Goal: Information Seeking & Learning: Find specific fact

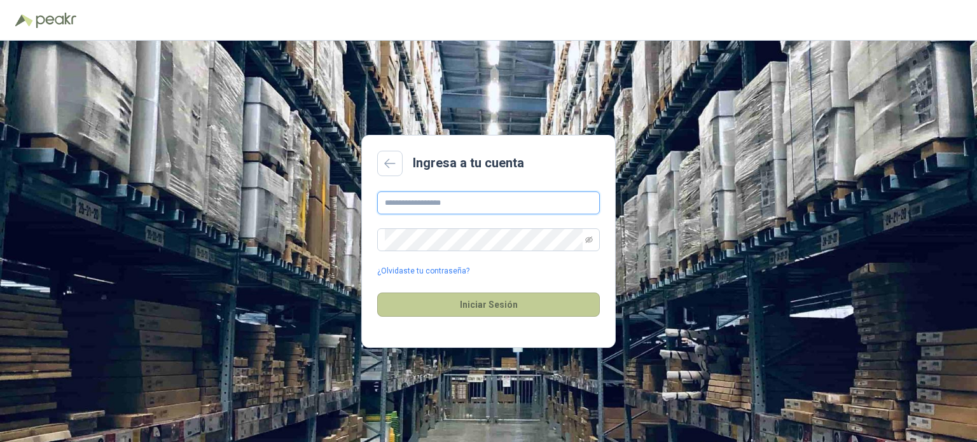
type input "**********"
click at [477, 310] on button "Iniciar Sesión" at bounding box center [488, 305] width 223 height 24
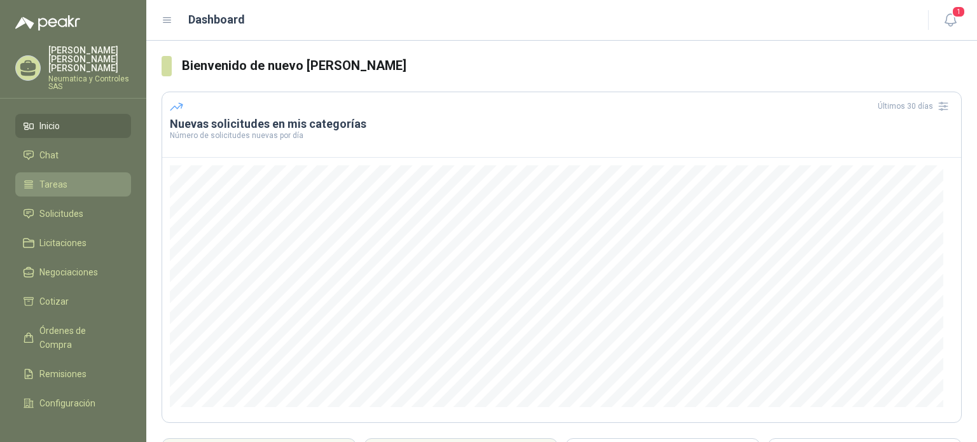
click at [59, 177] on span "Tareas" at bounding box center [53, 184] width 28 height 14
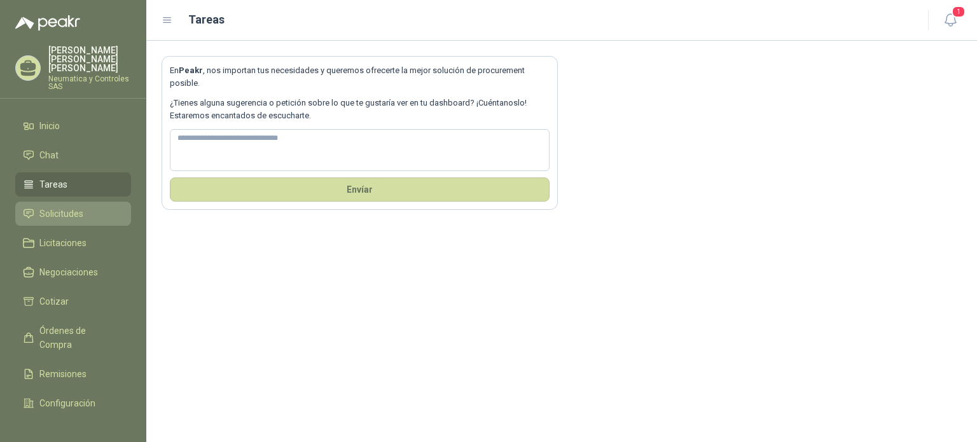
click at [55, 207] on span "Solicitudes" at bounding box center [61, 214] width 44 height 14
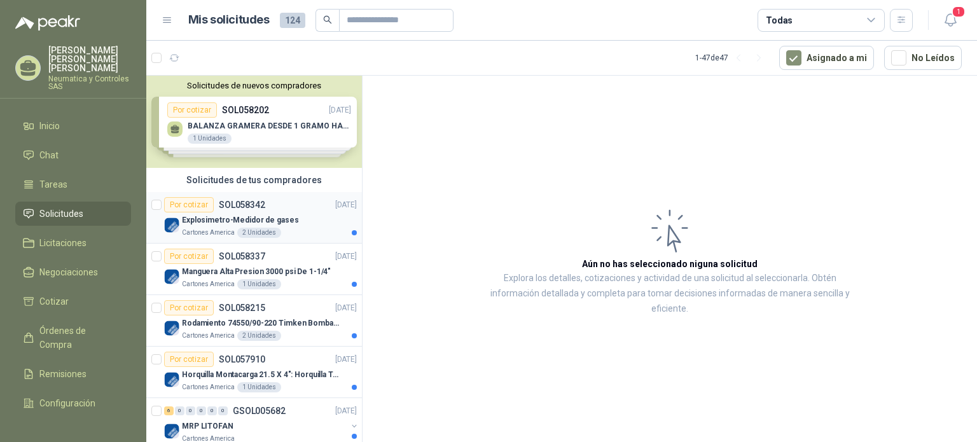
click at [282, 201] on div "Por cotizar SOL058342 [DATE]" at bounding box center [260, 204] width 193 height 15
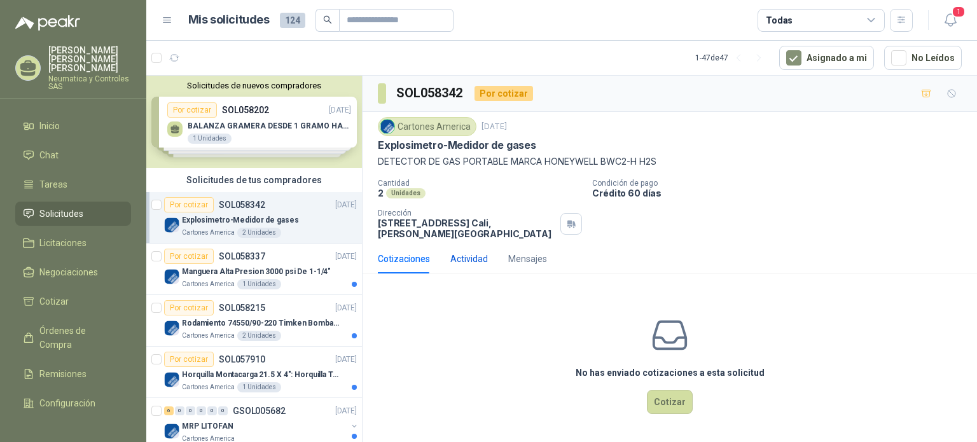
click at [467, 254] on div "Actividad" at bounding box center [469, 259] width 38 height 14
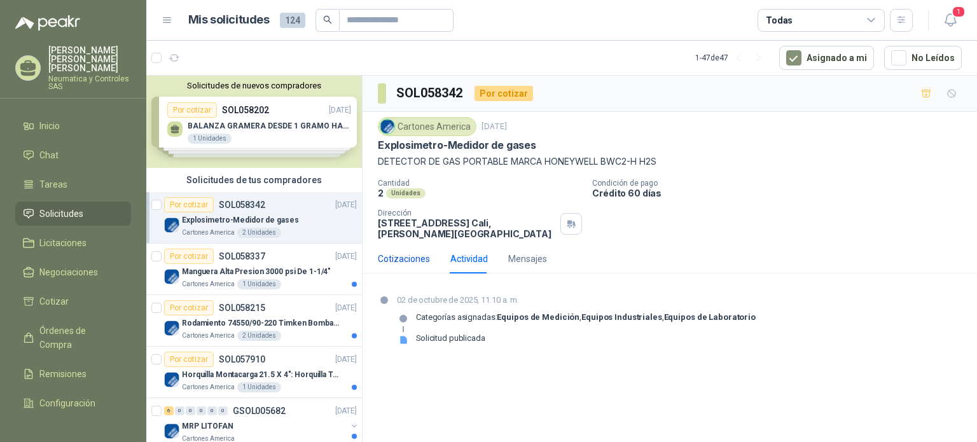
click at [408, 261] on div "Cotizaciones" at bounding box center [404, 259] width 52 height 14
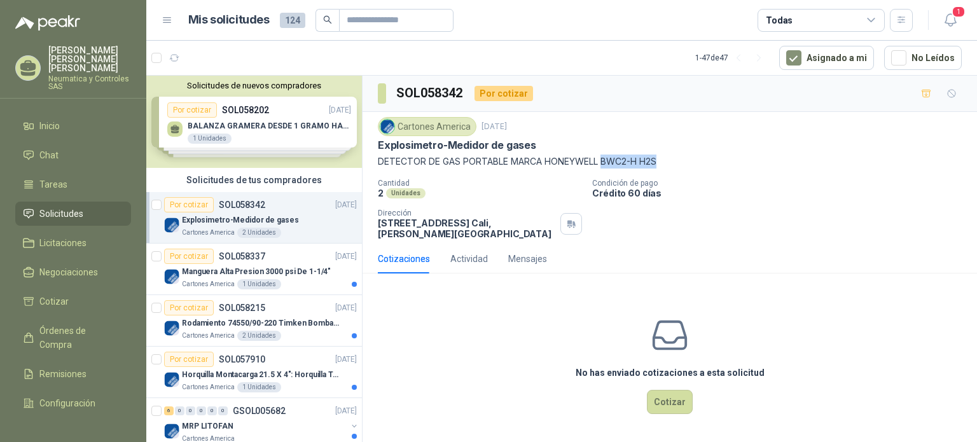
drag, startPoint x: 603, startPoint y: 165, endPoint x: 661, endPoint y: 162, distance: 58.6
click at [661, 162] on p "DETECTOR DE GAS PORTABLE MARCA HONEYWELL BWC2-H H2S" at bounding box center [670, 162] width 584 height 14
click at [644, 163] on p "DETECTOR DE GAS PORTABLE MARCA HONEYWELL BWC2-H H2S" at bounding box center [670, 162] width 584 height 14
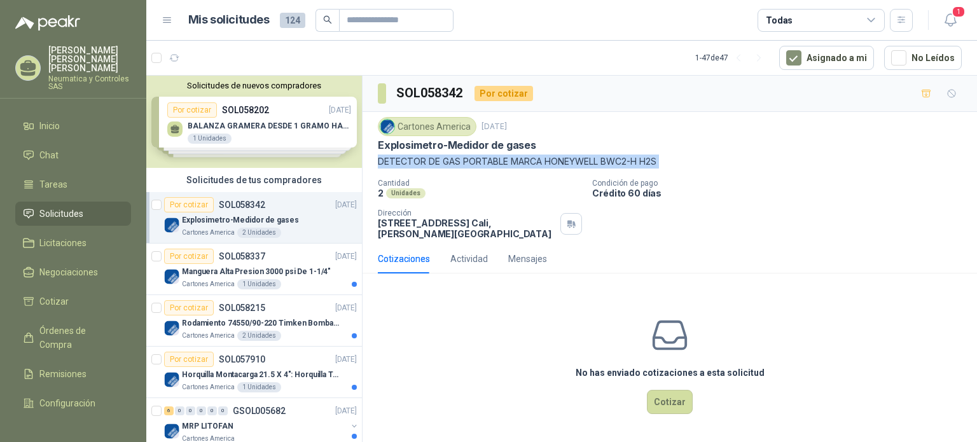
click at [644, 163] on p "DETECTOR DE GAS PORTABLE MARCA HONEYWELL BWC2-H H2S" at bounding box center [670, 162] width 584 height 14
drag, startPoint x: 546, startPoint y: 160, endPoint x: 663, endPoint y: 156, distance: 117.1
click at [663, 156] on p "DETECTOR DE GAS PORTABLE MARCA HONEYWELL BWC2-H H2S" at bounding box center [670, 162] width 584 height 14
copy p "HONEYWELL BWC2-H H2S"
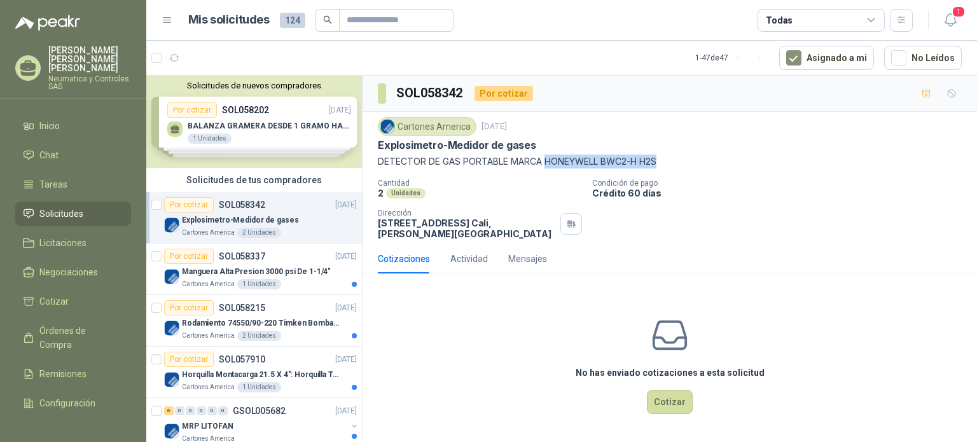
copy p "HONEYWELL BWC2-H H2S"
drag, startPoint x: 376, startPoint y: 159, endPoint x: 666, endPoint y: 164, distance: 290.0
click at [666, 164] on div "Cartones America [DATE] Explosimetro-Medidor de gases DETECTOR DE GAS PORTABLE…" at bounding box center [669, 178] width 614 height 132
copy p "DETECTOR DE GAS PORTABLE MARCA HONEYWELL BWC2-H H2S"
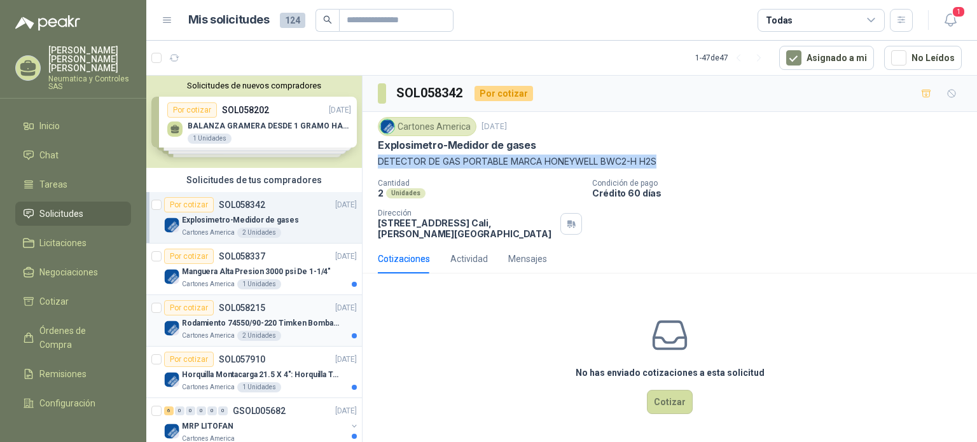
click at [295, 322] on p "Rodamiento 74550/90-220 Timken BombaVG40" at bounding box center [261, 323] width 158 height 12
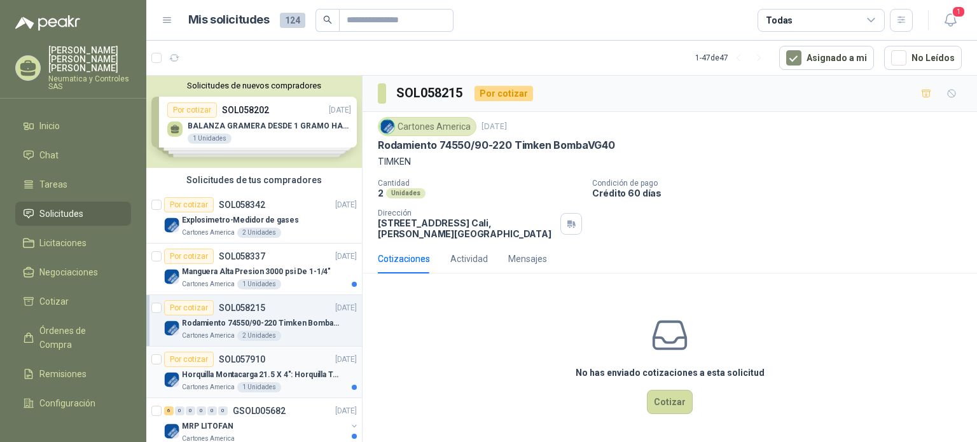
click at [254, 373] on p "Horquilla Montacarga 21.5 X 4": Horquilla Telescopica Overall size 2108 x 660 x…" at bounding box center [261, 375] width 158 height 12
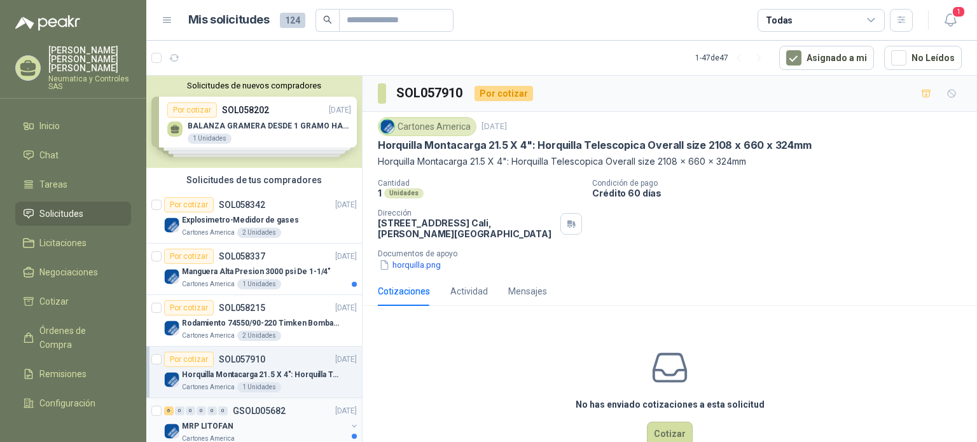
click at [275, 427] on div "MRP LITOFAN" at bounding box center [264, 425] width 165 height 15
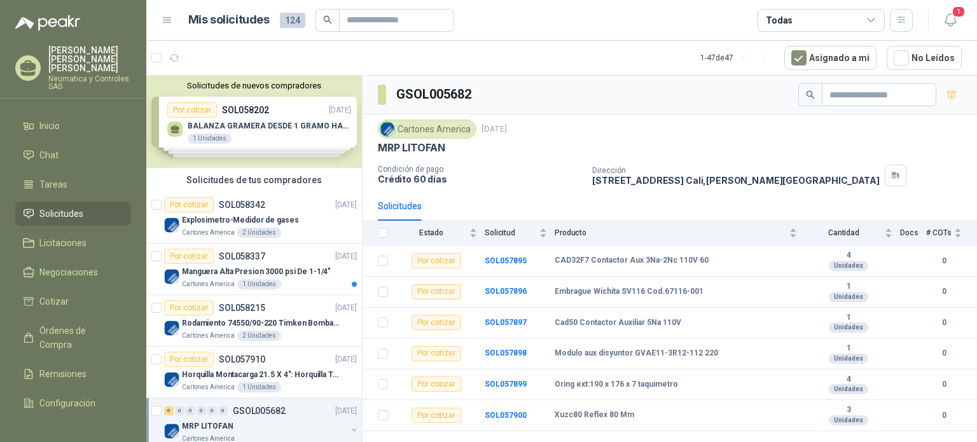
click at [976, 436] on div "GSOL005682 Cartones America [DATE] MRP LITOFAN Condición de pago Crédito 60 [PE…" at bounding box center [669, 261] width 614 height 371
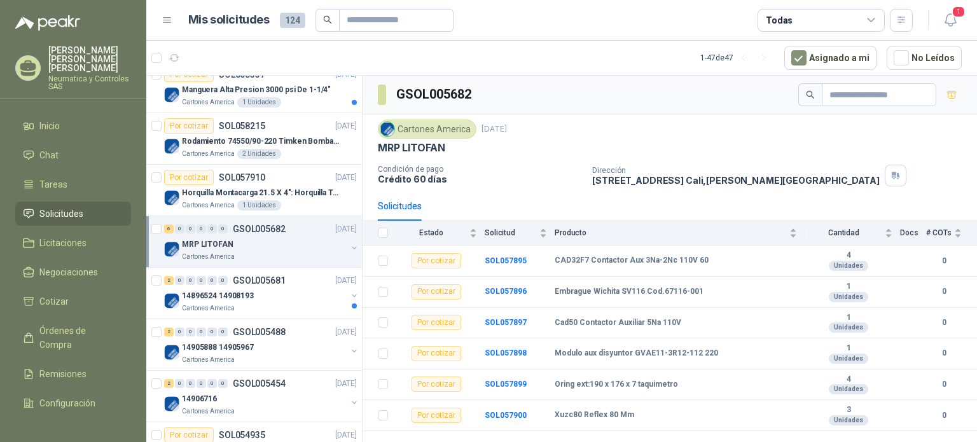
scroll to position [170, 0]
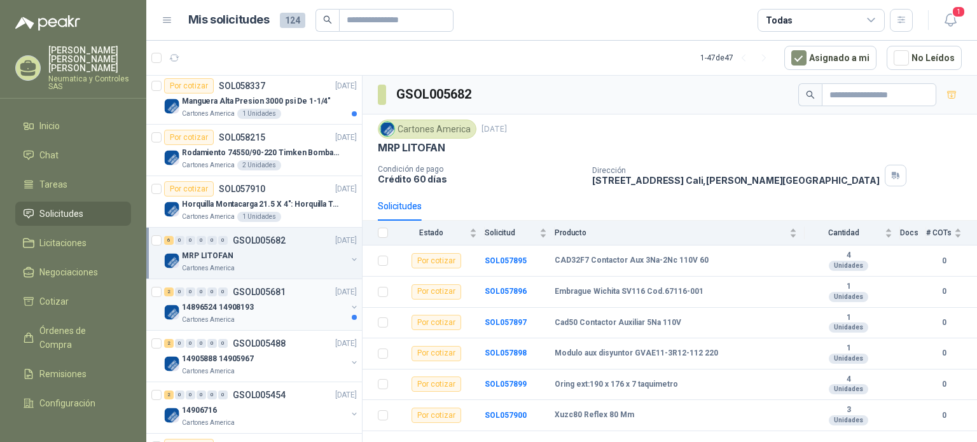
click at [273, 303] on div "14896524 14908193" at bounding box center [264, 307] width 165 height 15
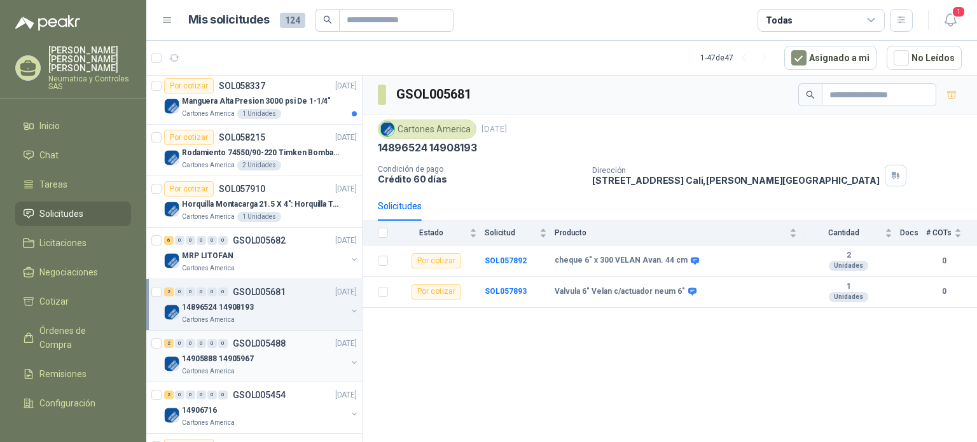
click at [255, 367] on div "Cartones America" at bounding box center [264, 371] width 165 height 10
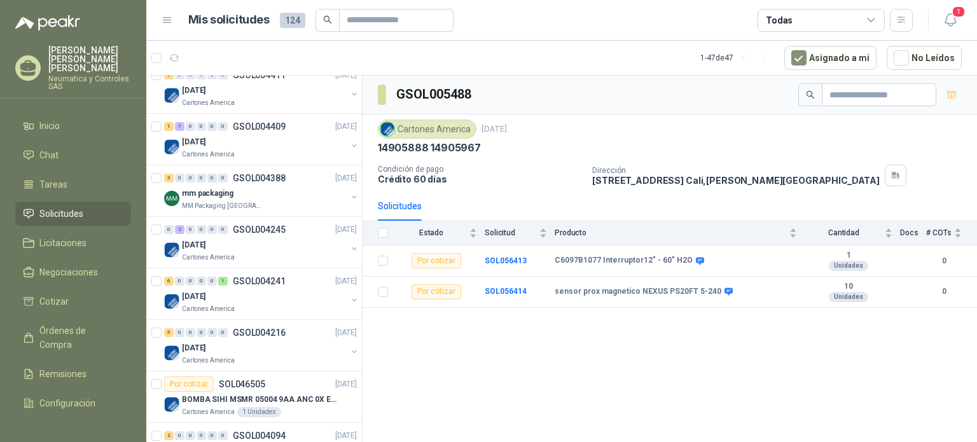
scroll to position [1793, 0]
